Goal: Information Seeking & Learning: Learn about a topic

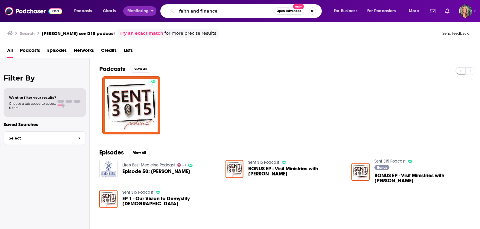
type input "faith and finance"
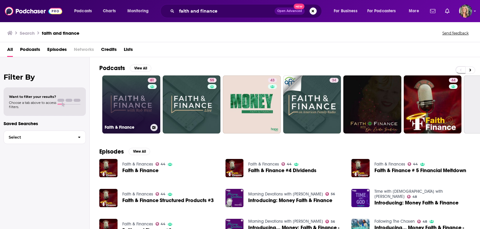
click at [137, 103] on link "61 Faith & Finance" at bounding box center [131, 104] width 58 height 58
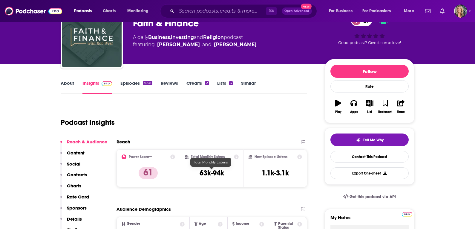
scroll to position [41, 0]
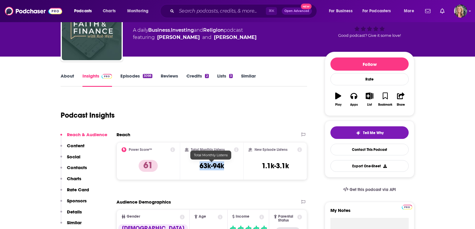
drag, startPoint x: 231, startPoint y: 164, endPoint x: 201, endPoint y: 167, distance: 30.4
click at [201, 167] on div "Total Monthly Listens 63k-94k" at bounding box center [212, 160] width 54 height 27
copy h3 "63k-94k"
